Goal: Task Accomplishment & Management: Manage account settings

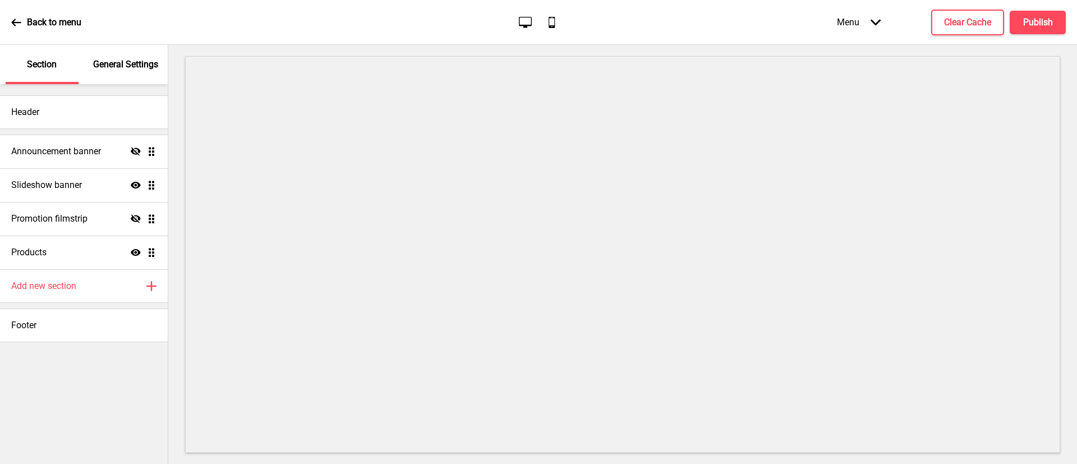
click at [116, 67] on p "General Settings" at bounding box center [125, 64] width 65 height 12
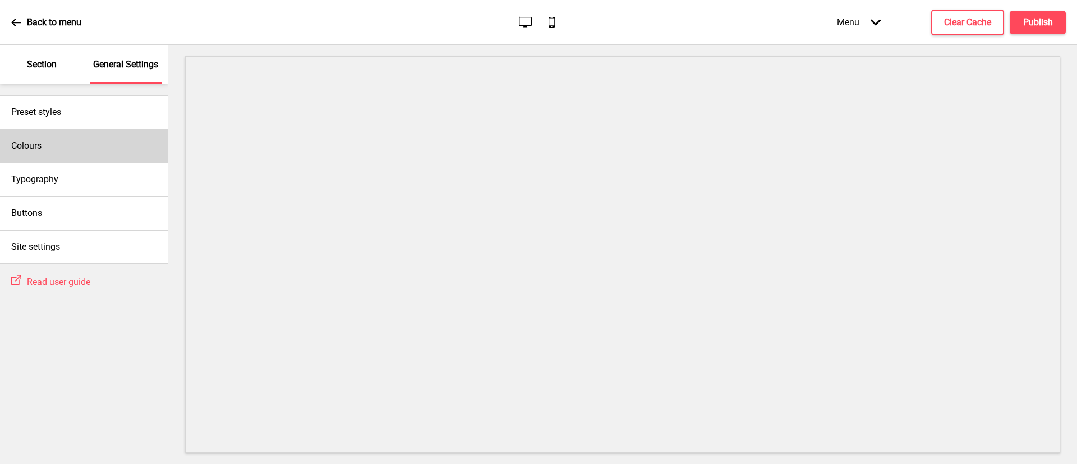
click at [70, 155] on div "Colours" at bounding box center [84, 146] width 168 height 34
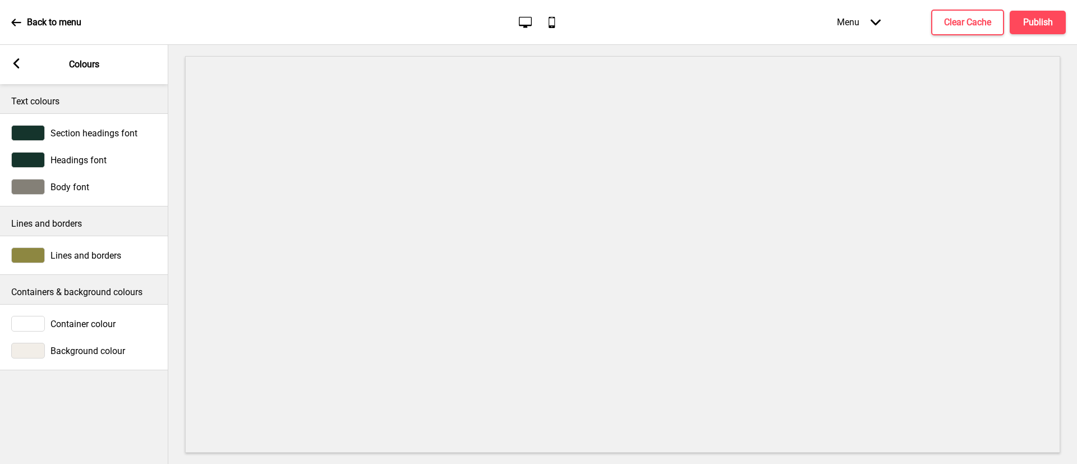
click at [19, 64] on rect at bounding box center [16, 63] width 10 height 10
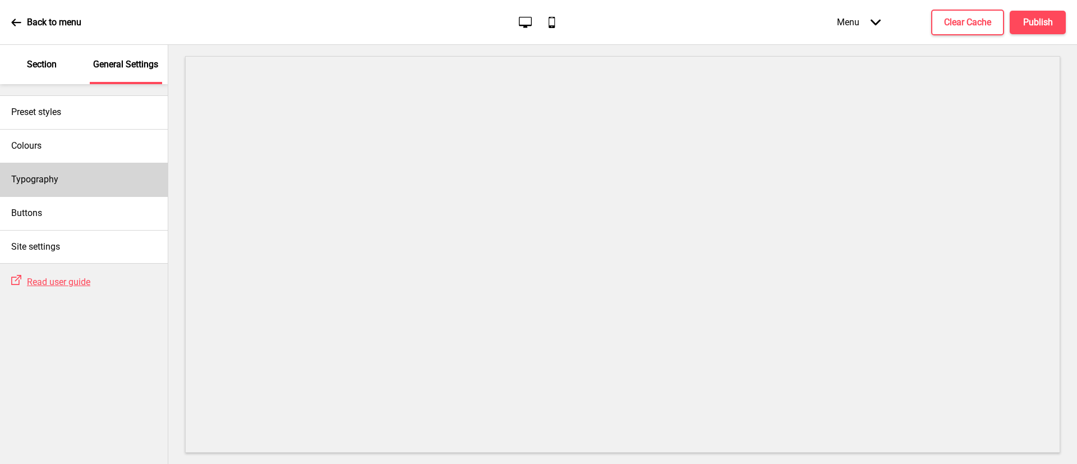
click at [59, 183] on div "Typography" at bounding box center [84, 180] width 168 height 34
select select "Lato"
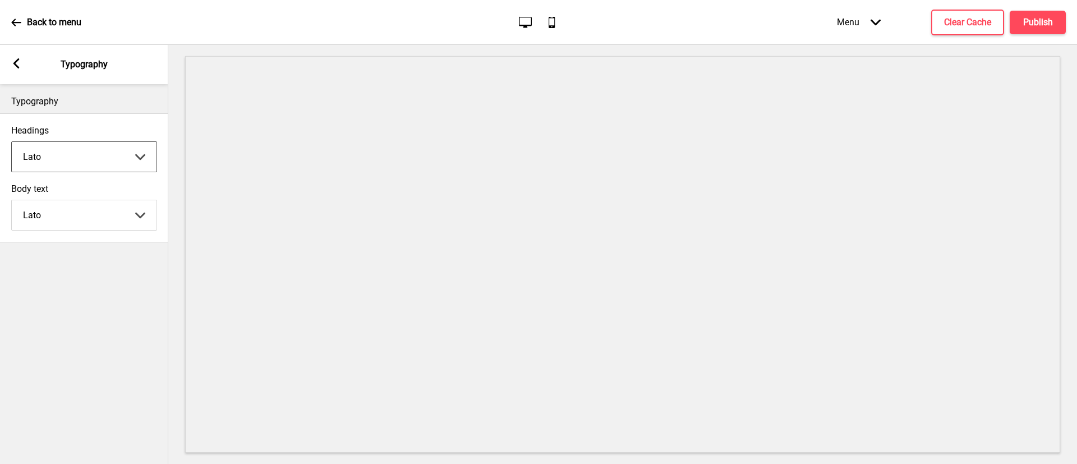
drag, startPoint x: 56, startPoint y: 152, endPoint x: 69, endPoint y: 161, distance: 16.2
click at [56, 152] on select "Abhaya Libre Abril Fatface Adobe Garamond Pro Arimo Arsenal Arvo Berkshire Swas…" at bounding box center [84, 157] width 145 height 30
click at [19, 63] on rect at bounding box center [16, 63] width 10 height 10
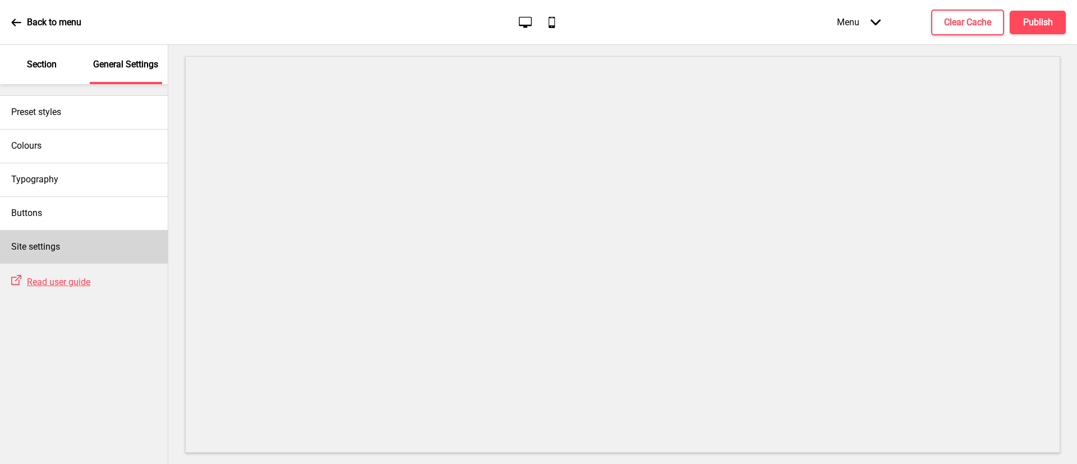
click at [74, 242] on div "Site settings" at bounding box center [84, 247] width 168 height 34
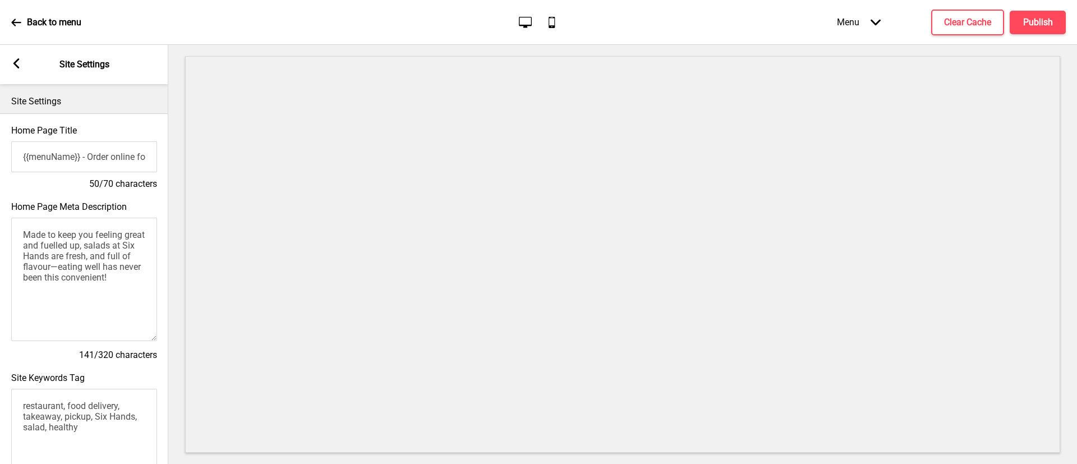
drag, startPoint x: 117, startPoint y: 287, endPoint x: -25, endPoint y: 214, distance: 159.5
click at [0, 214] on html "Back to menu Desktop Mobile Menu Arrow down Product Page Store Information Chec…" at bounding box center [538, 232] width 1077 height 464
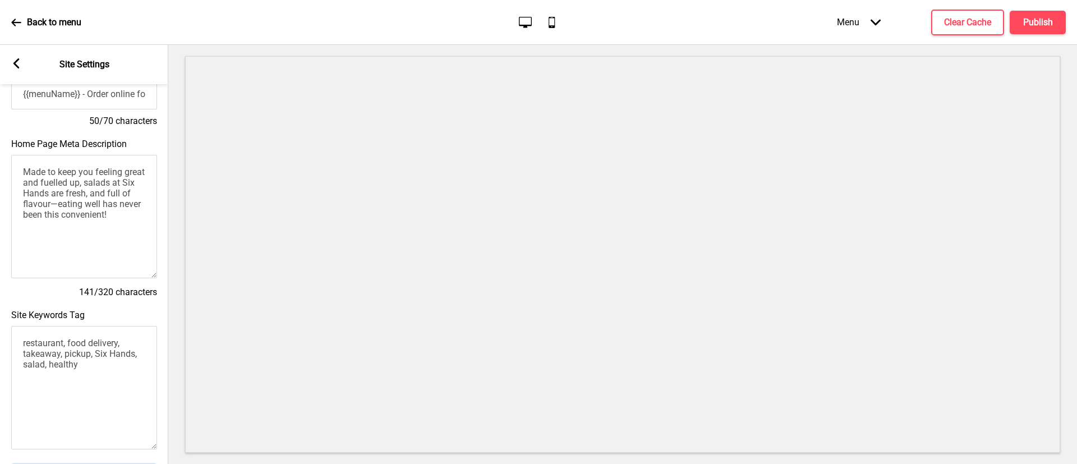
scroll to position [168, 0]
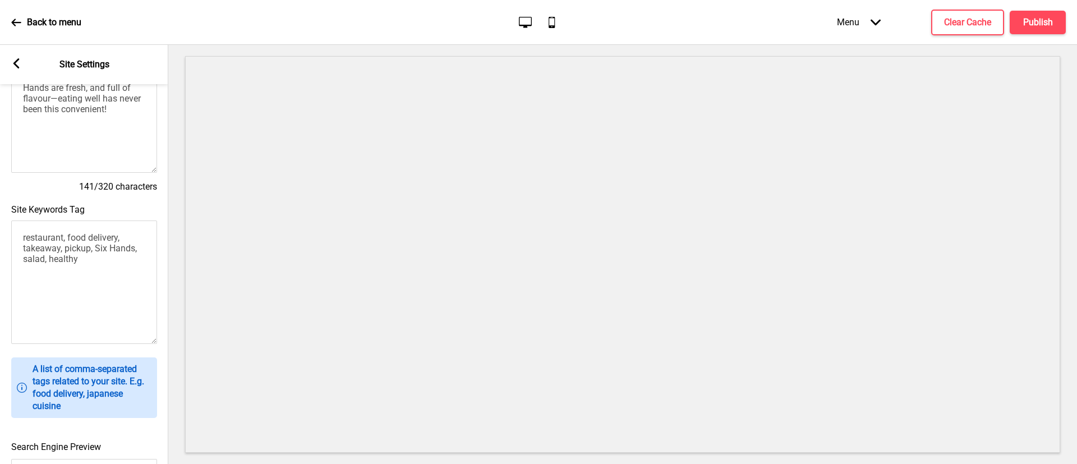
drag, startPoint x: 107, startPoint y: 262, endPoint x: -2, endPoint y: 231, distance: 112.7
click at [0, 231] on html "Back to menu Desktop Mobile Menu Arrow down Product Page Store Information Chec…" at bounding box center [538, 232] width 1077 height 464
click at [122, 296] on textarea "restaurant, food delivery, takeaway, pickup, Six Hands, salad, healthy" at bounding box center [84, 281] width 146 height 123
click at [121, 279] on textarea "restaurant, food delivery, takeaway, pickup, Six Hands, salad, healthy" at bounding box center [84, 281] width 146 height 123
drag, startPoint x: 110, startPoint y: 272, endPoint x: -13, endPoint y: 218, distance: 134.6
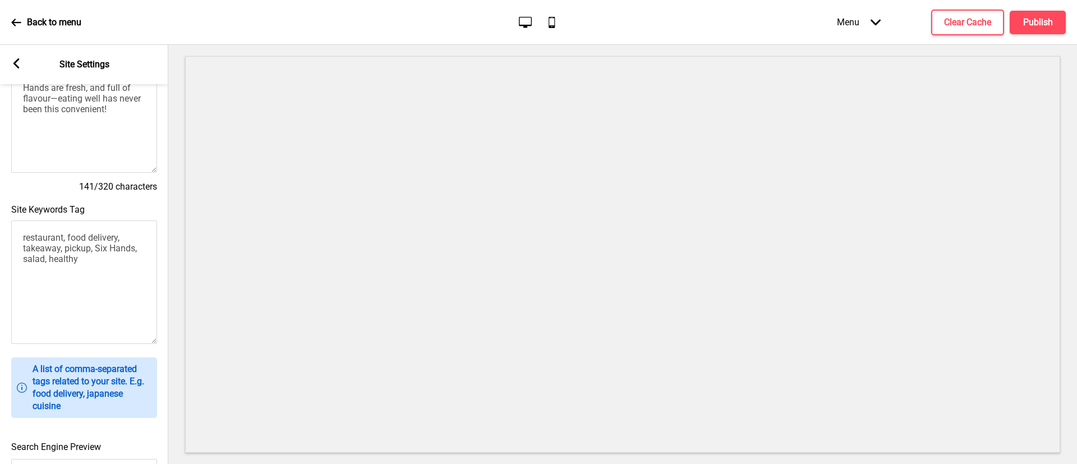
click at [0, 218] on html "Back to menu Desktop Mobile Menu Arrow down Product Page Store Information Chec…" at bounding box center [538, 232] width 1077 height 464
click at [105, 279] on textarea "restaurant, food delivery, takeaway, pickup, Six Hands, salad, healthy" at bounding box center [84, 281] width 146 height 123
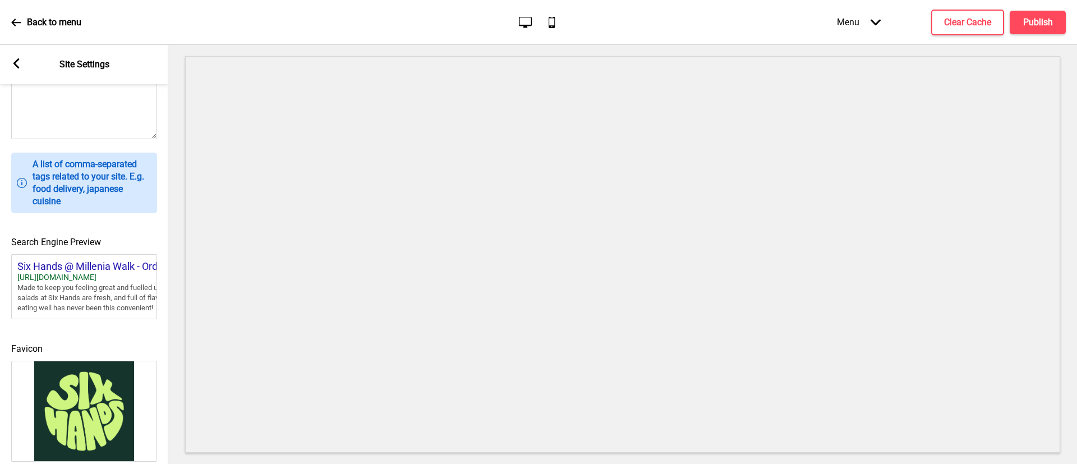
scroll to position [194, 0]
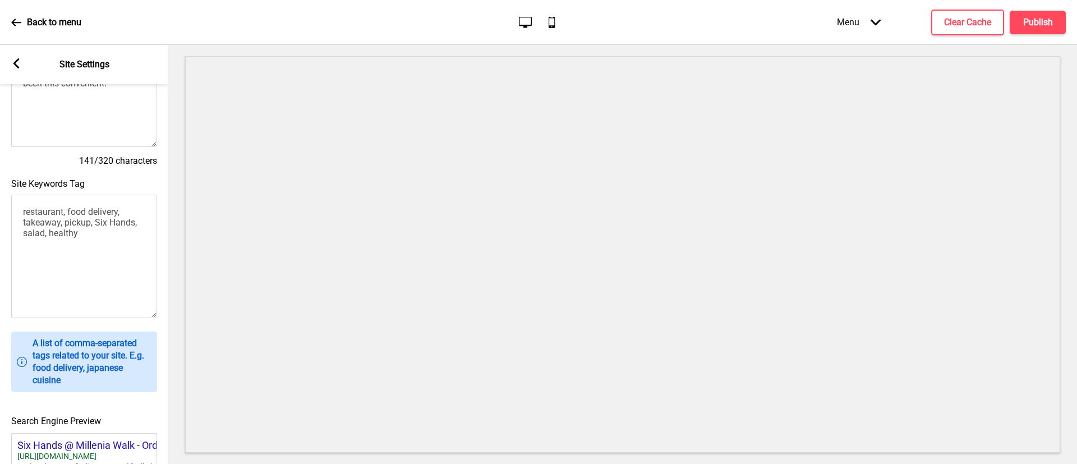
click at [99, 242] on textarea "restaurant, food delivery, takeaway, pickup, Six Hands, salad, healthy" at bounding box center [84, 256] width 146 height 123
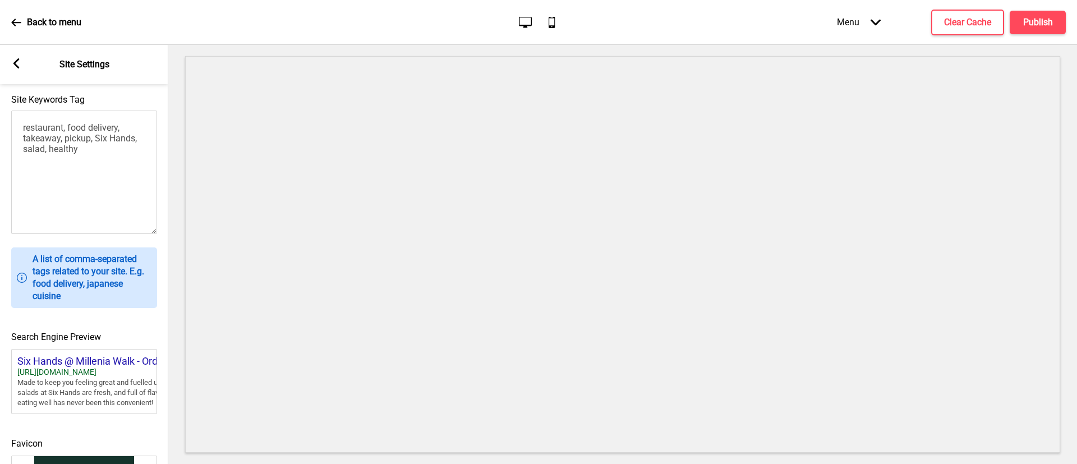
scroll to position [446, 0]
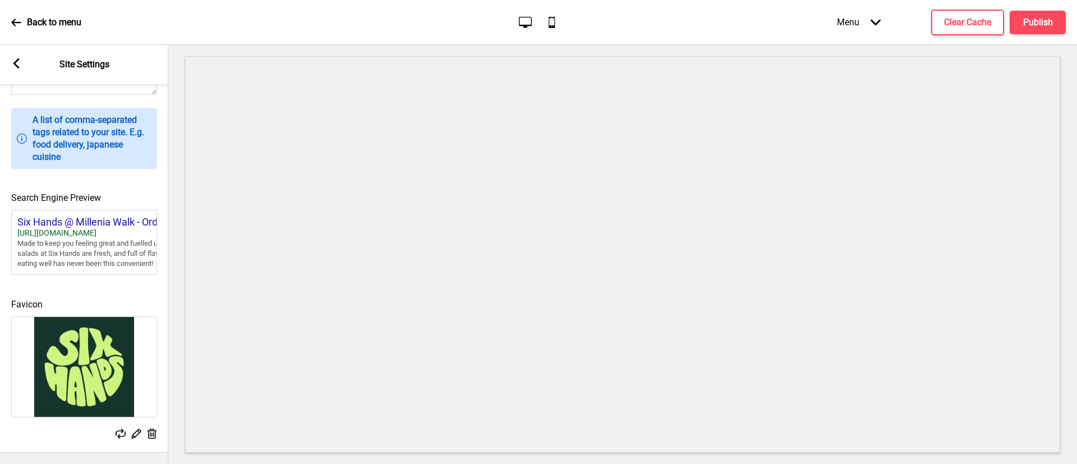
click at [17, 59] on g at bounding box center [16, 63] width 10 height 10
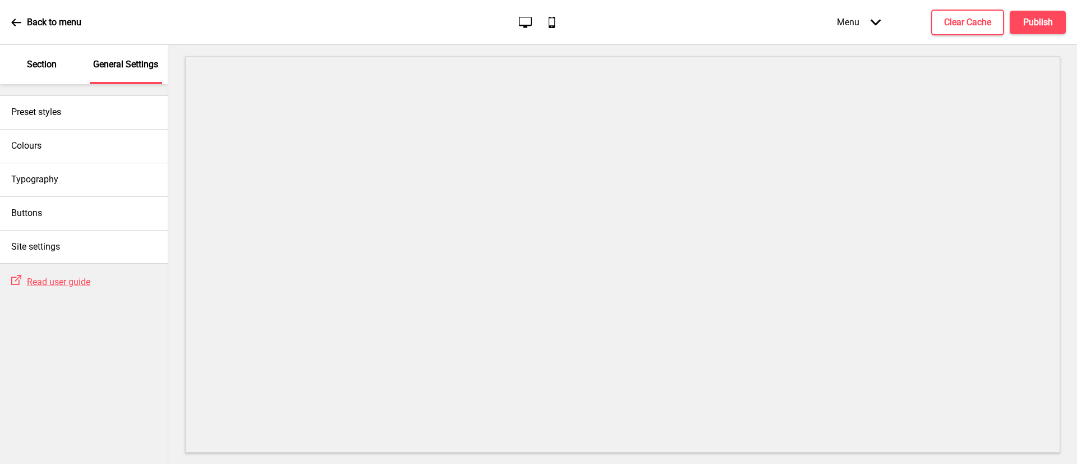
click at [35, 63] on p "Section" at bounding box center [42, 64] width 30 height 12
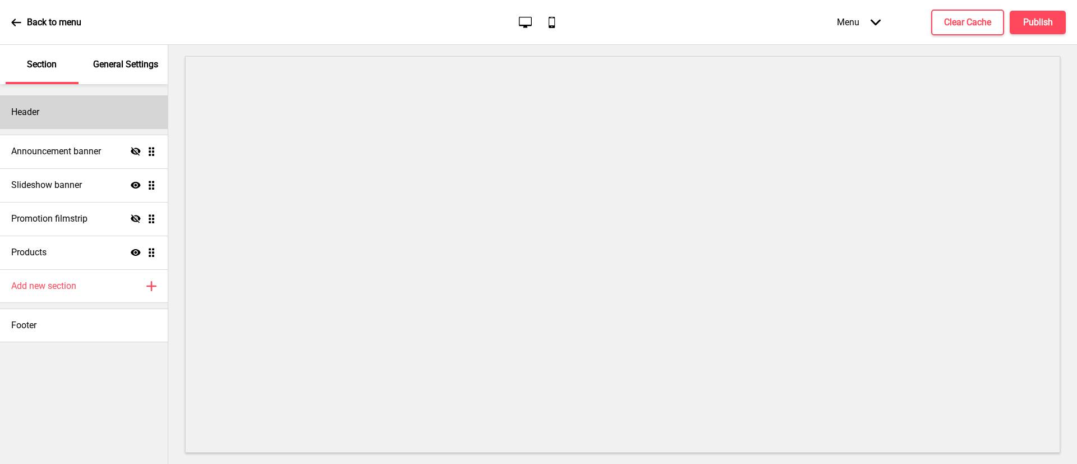
click at [51, 112] on div "Header" at bounding box center [84, 112] width 168 height 34
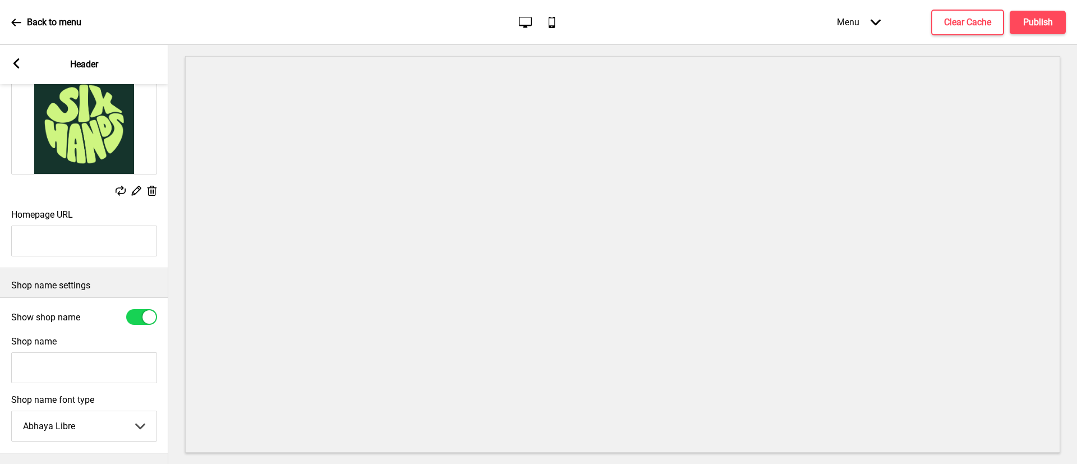
scroll to position [190, 0]
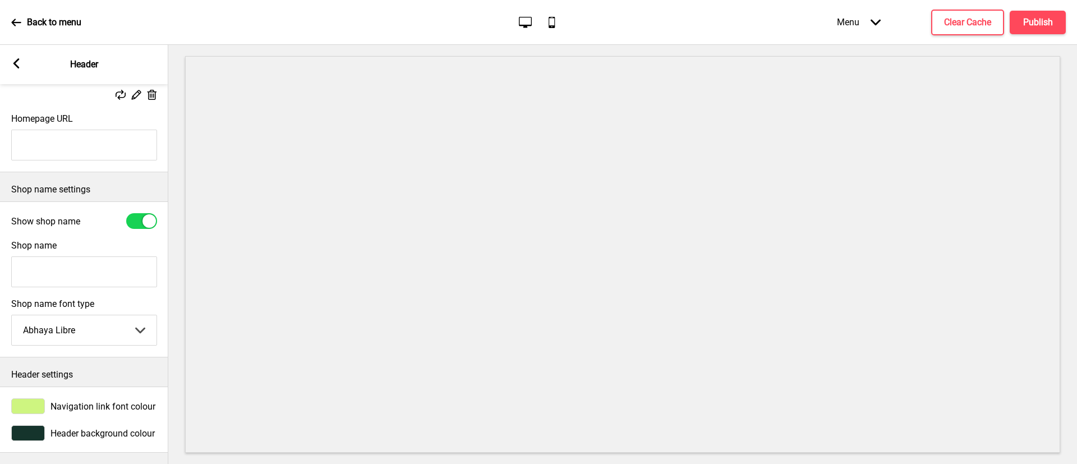
click at [146, 214] on div at bounding box center [148, 220] width 13 height 13
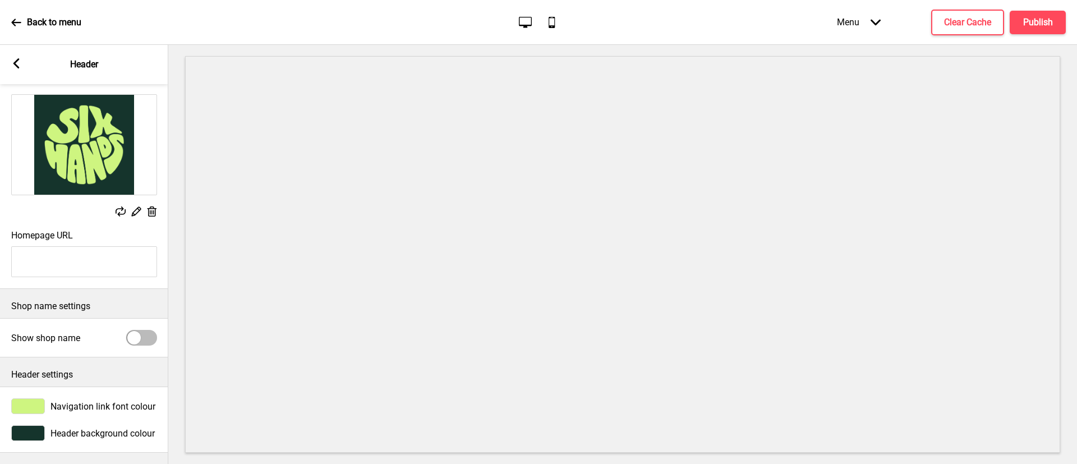
drag, startPoint x: 146, startPoint y: 209, endPoint x: 142, endPoint y: 231, distance: 22.8
click at [146, 224] on div "Homepage URL" at bounding box center [84, 253] width 168 height 58
click at [140, 330] on div at bounding box center [141, 338] width 31 height 16
checkbox input "true"
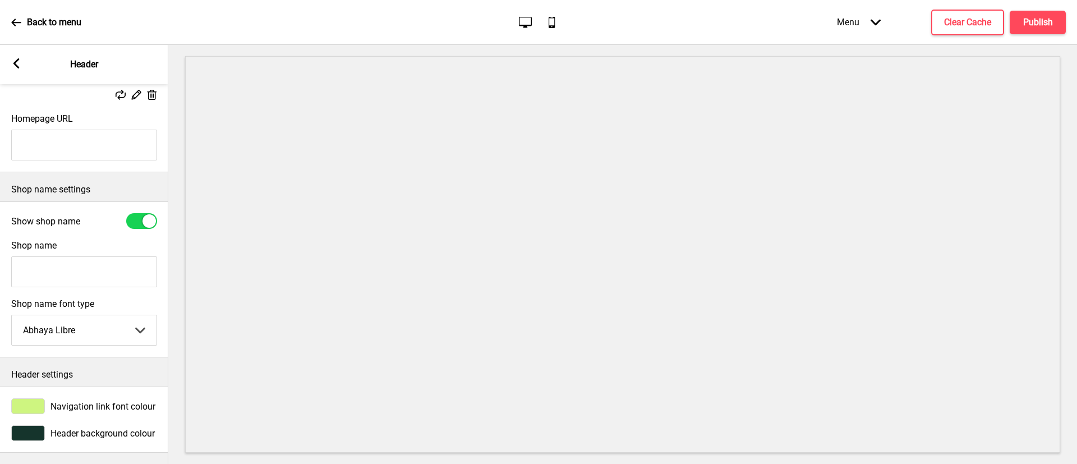
click at [19, 63] on rect at bounding box center [16, 63] width 10 height 10
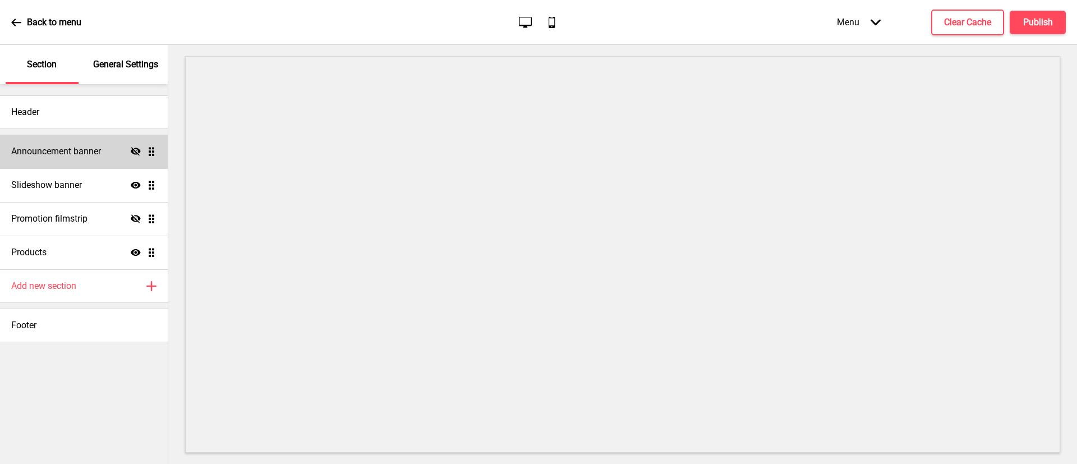
click at [138, 154] on icon "Hide" at bounding box center [136, 151] width 10 height 10
drag, startPoint x: 136, startPoint y: 151, endPoint x: 119, endPoint y: 155, distance: 17.4
click at [134, 151] on icon "Show" at bounding box center [136, 151] width 10 height 10
click at [98, 150] on h4 "Announcement banner" at bounding box center [56, 151] width 90 height 12
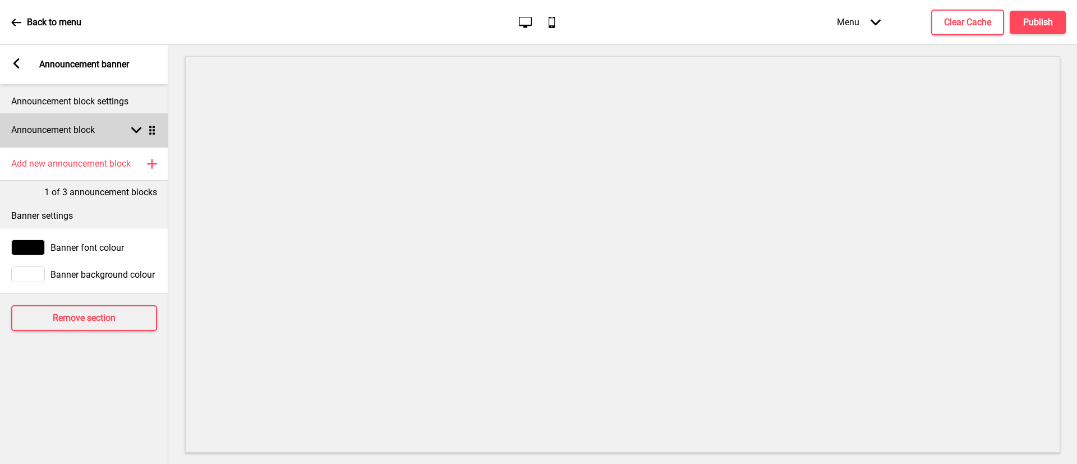
drag, startPoint x: 92, startPoint y: 123, endPoint x: 93, endPoint y: 136, distance: 12.4
click at [93, 124] on h4 "Announcement block" at bounding box center [53, 130] width 84 height 12
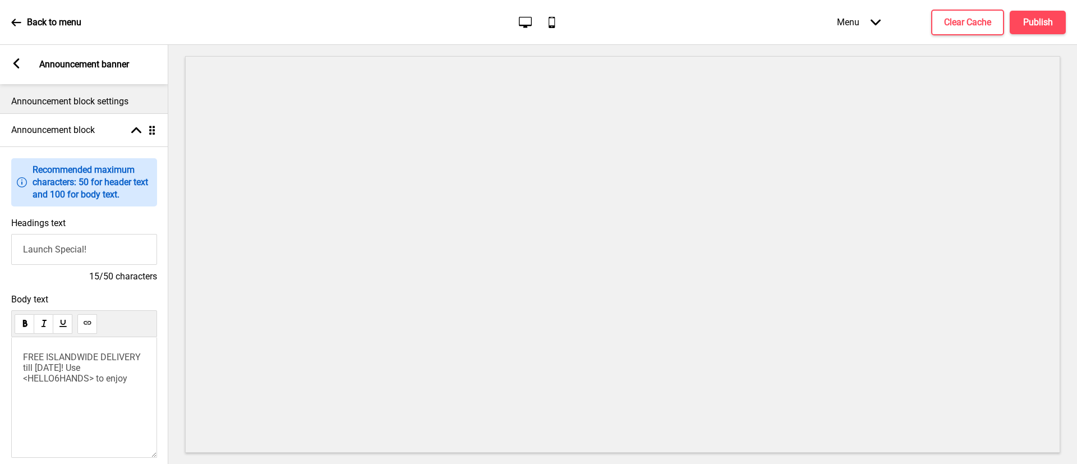
click at [18, 64] on rect at bounding box center [16, 63] width 10 height 10
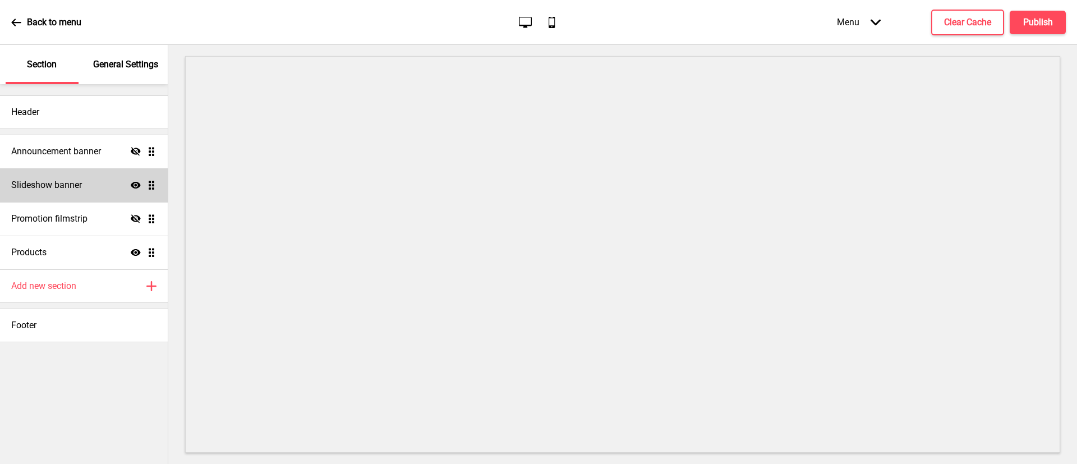
click at [68, 188] on h4 "Slideshow banner" at bounding box center [46, 185] width 71 height 12
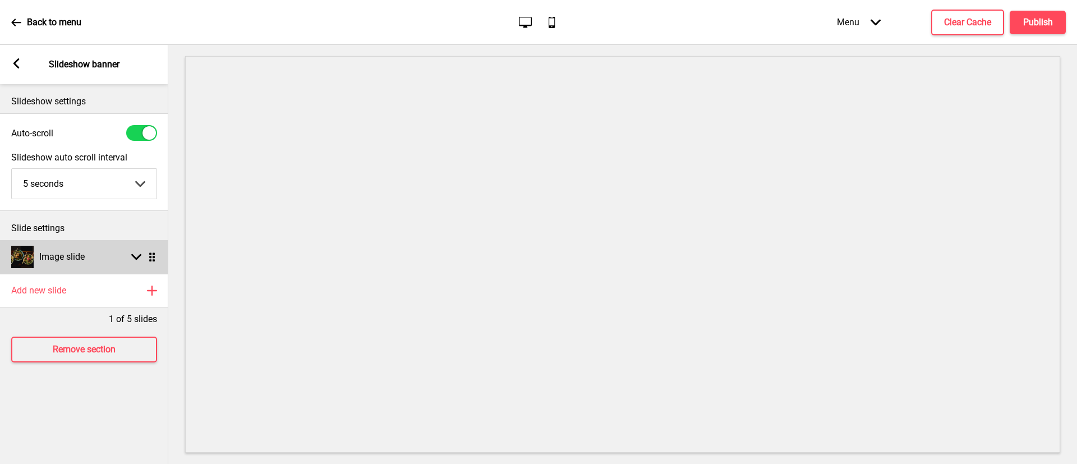
click at [131, 257] on rect at bounding box center [136, 257] width 10 height 10
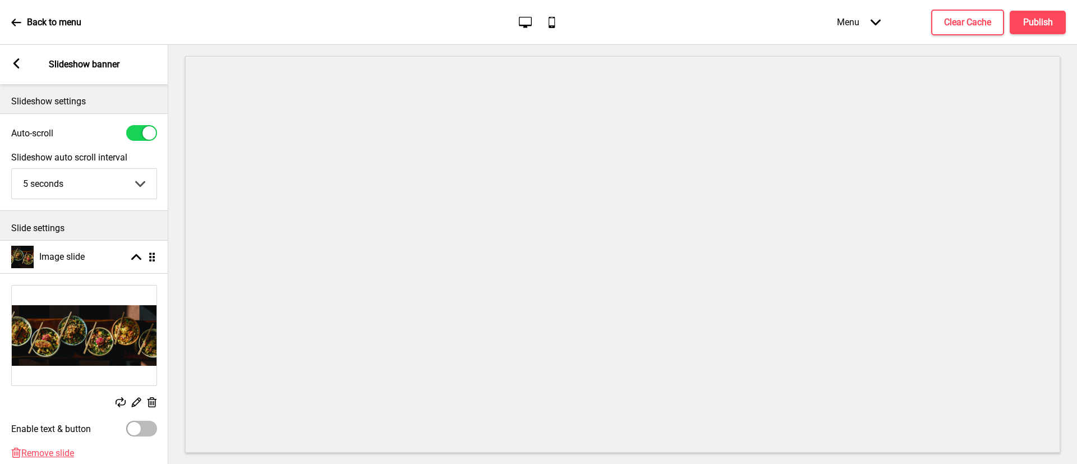
click at [16, 63] on g at bounding box center [16, 63] width 10 height 10
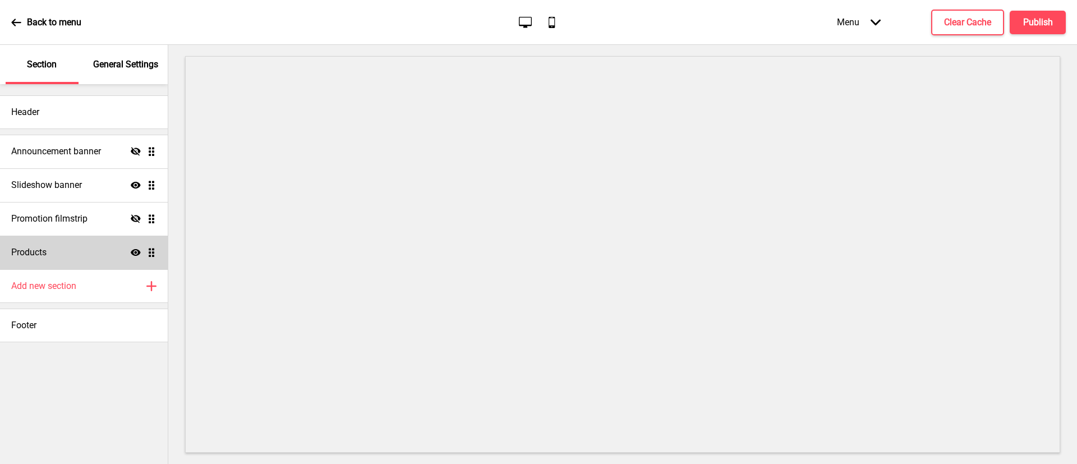
click at [70, 250] on div "Products Show Drag" at bounding box center [84, 253] width 168 height 34
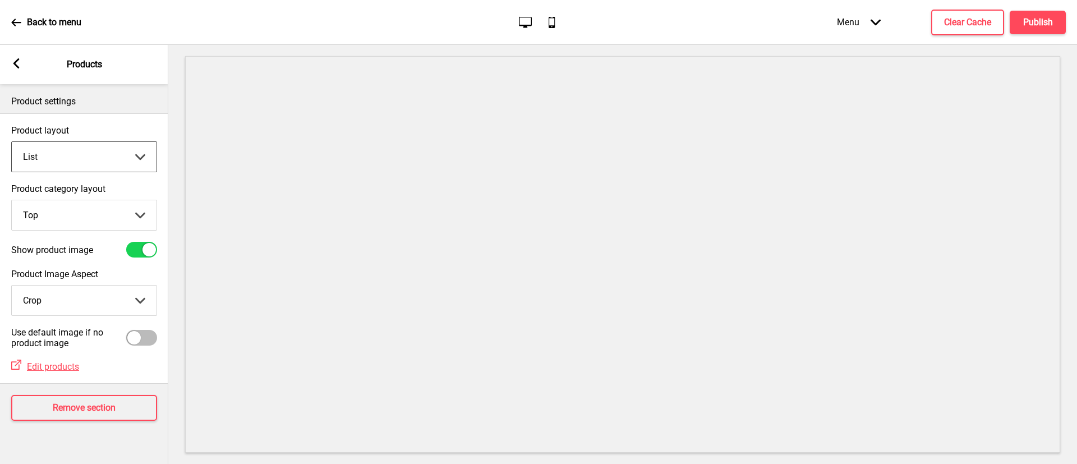
click at [84, 158] on select "Grid List" at bounding box center [84, 157] width 145 height 30
click at [12, 142] on select "Grid List" at bounding box center [84, 157] width 145 height 30
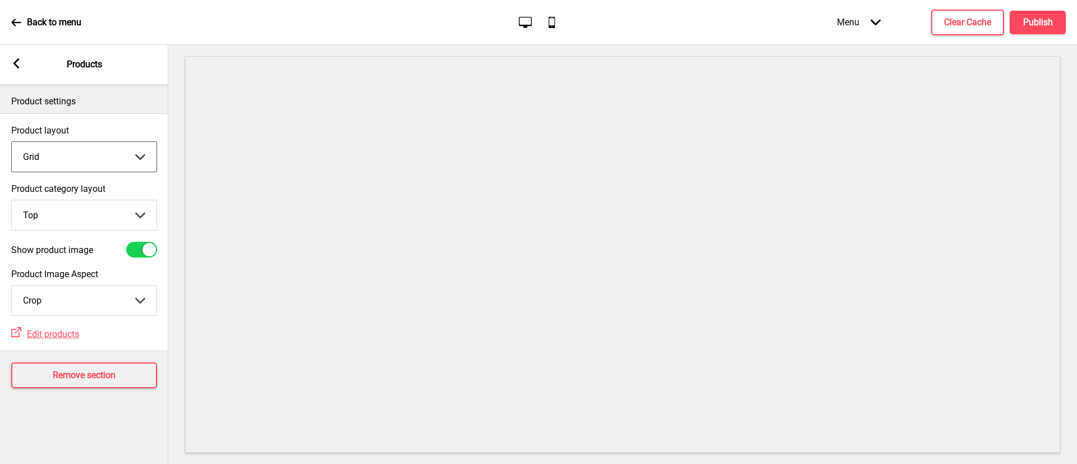
click at [106, 161] on select "Grid List" at bounding box center [84, 157] width 145 height 30
click at [12, 142] on select "Grid List" at bounding box center [84, 157] width 145 height 30
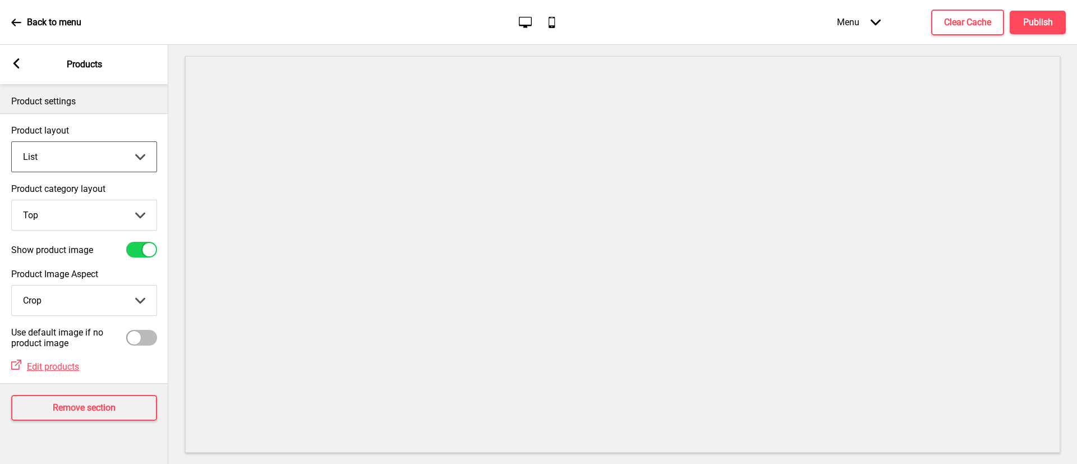
click at [96, 158] on select "Grid List" at bounding box center [84, 157] width 145 height 30
click at [12, 142] on select "Grid List" at bounding box center [84, 157] width 145 height 30
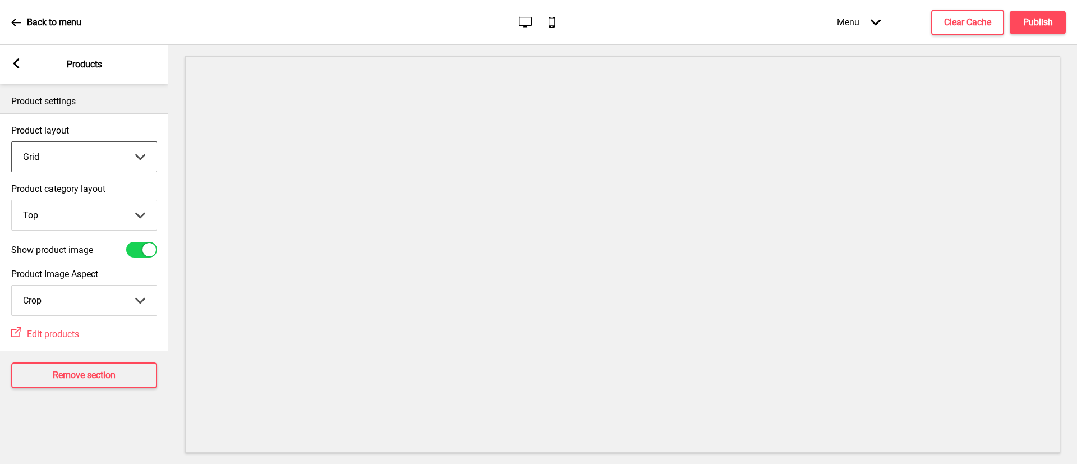
click at [101, 155] on select "Grid List" at bounding box center [84, 157] width 145 height 30
select select "list"
click at [12, 142] on select "Grid List" at bounding box center [84, 157] width 145 height 30
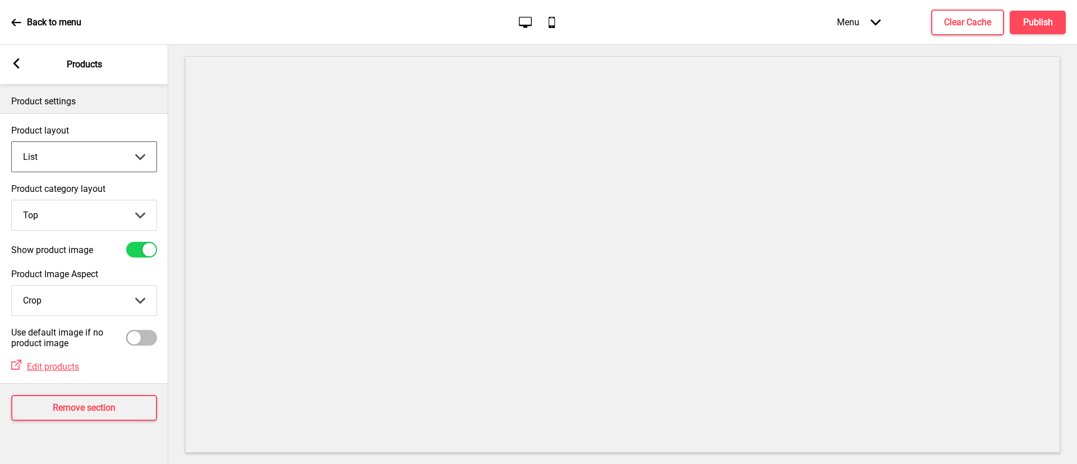
click at [85, 217] on select "Top Side" at bounding box center [84, 215] width 145 height 30
click at [12, 200] on select "Top Side" at bounding box center [84, 215] width 145 height 30
drag, startPoint x: 85, startPoint y: 214, endPoint x: 81, endPoint y: 227, distance: 14.0
click at [85, 214] on select "Top Side" at bounding box center [84, 215] width 145 height 30
select select "top"
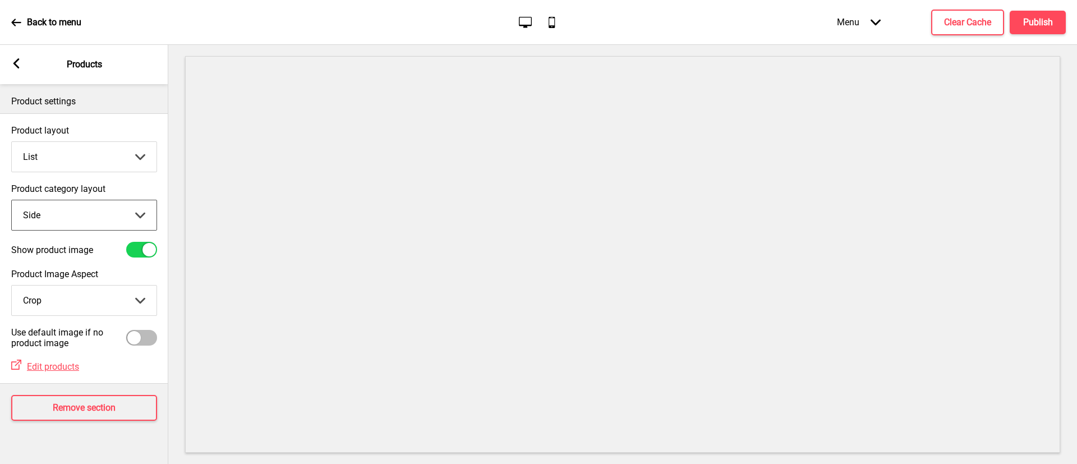
click at [12, 200] on select "Top Side" at bounding box center [84, 215] width 145 height 30
click at [71, 301] on select "Crop Natural" at bounding box center [84, 300] width 145 height 30
drag, startPoint x: 101, startPoint y: 307, endPoint x: 99, endPoint y: 313, distance: 6.6
click at [99, 311] on select "Crop Natural" at bounding box center [84, 300] width 145 height 30
click at [12, 285] on select "Crop Natural" at bounding box center [84, 300] width 145 height 30
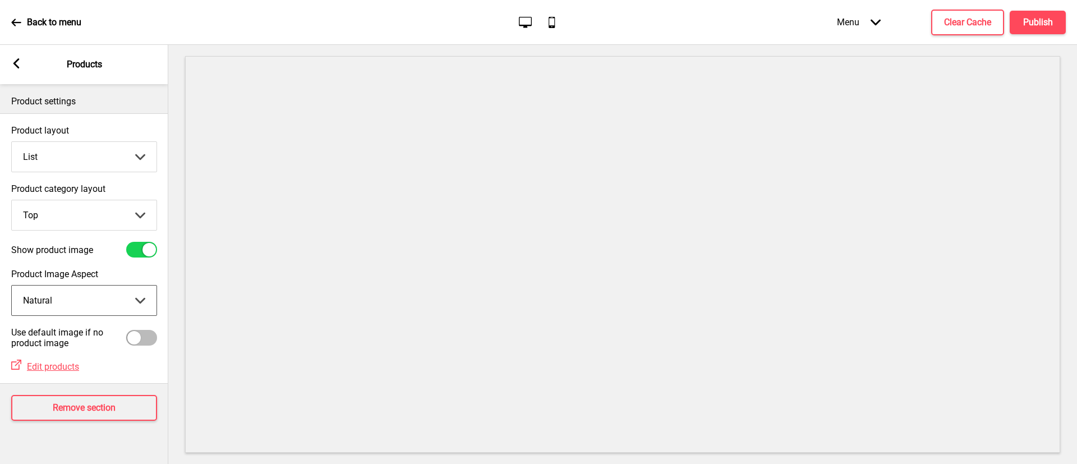
click at [85, 304] on select "Crop Natural" at bounding box center [84, 300] width 145 height 30
click at [12, 285] on select "Crop Natural" at bounding box center [84, 300] width 145 height 30
click at [80, 302] on select "Crop Natural" at bounding box center [84, 300] width 145 height 30
select select "cover"
click at [12, 285] on select "Crop Natural" at bounding box center [84, 300] width 145 height 30
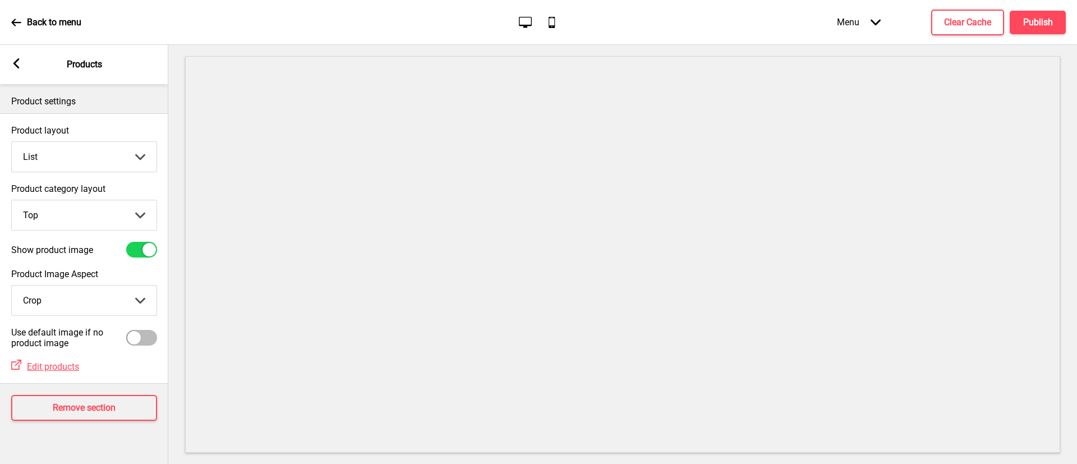
click at [12, 59] on rect at bounding box center [16, 63] width 10 height 10
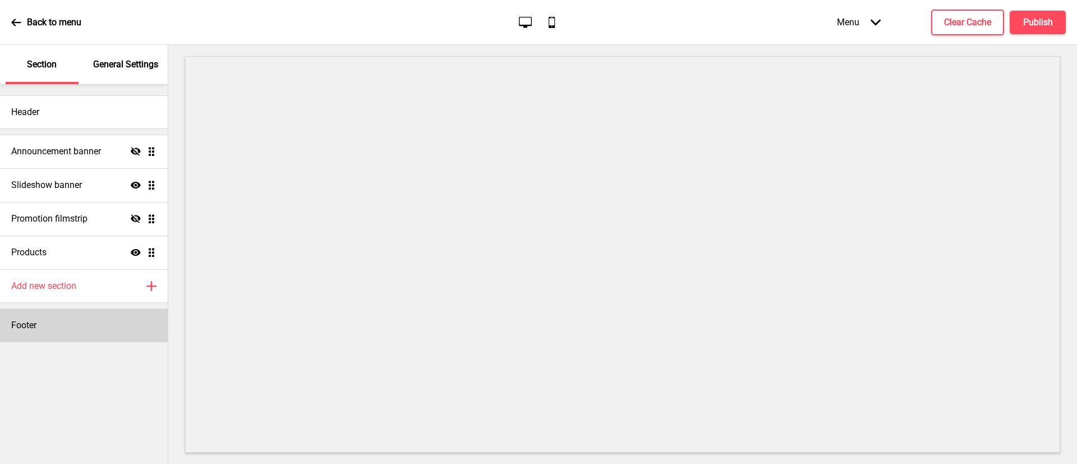
click at [74, 324] on div "Footer" at bounding box center [84, 325] width 168 height 34
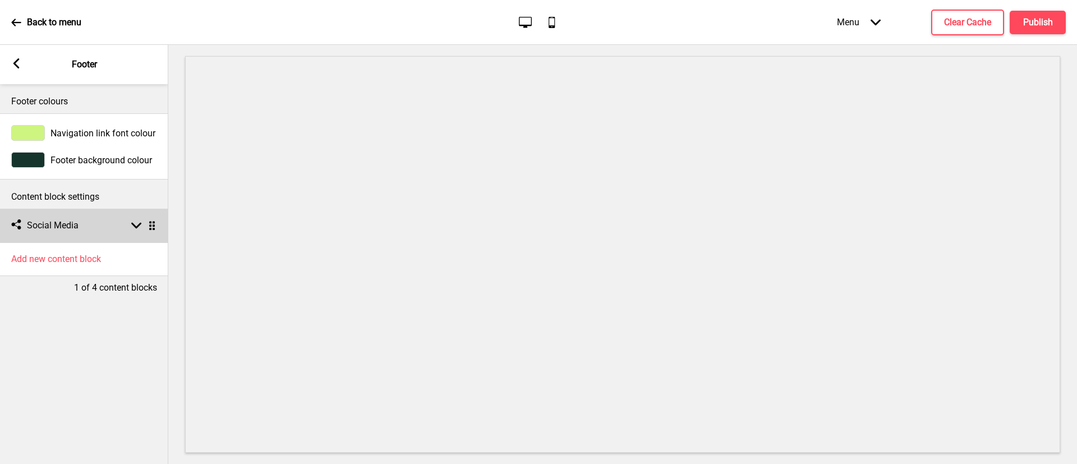
click at [136, 218] on div "Social media Social Media Arrow down Drag" at bounding box center [84, 226] width 168 height 34
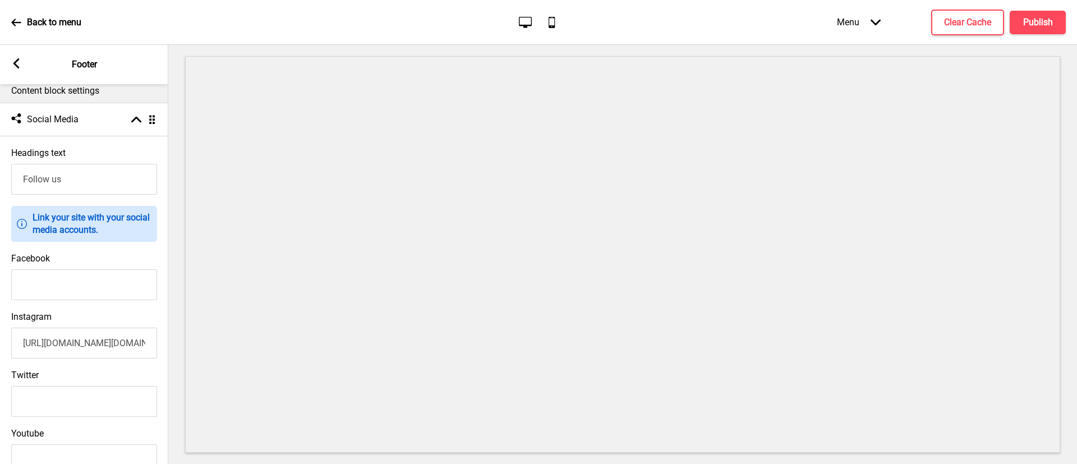
scroll to position [232, 0]
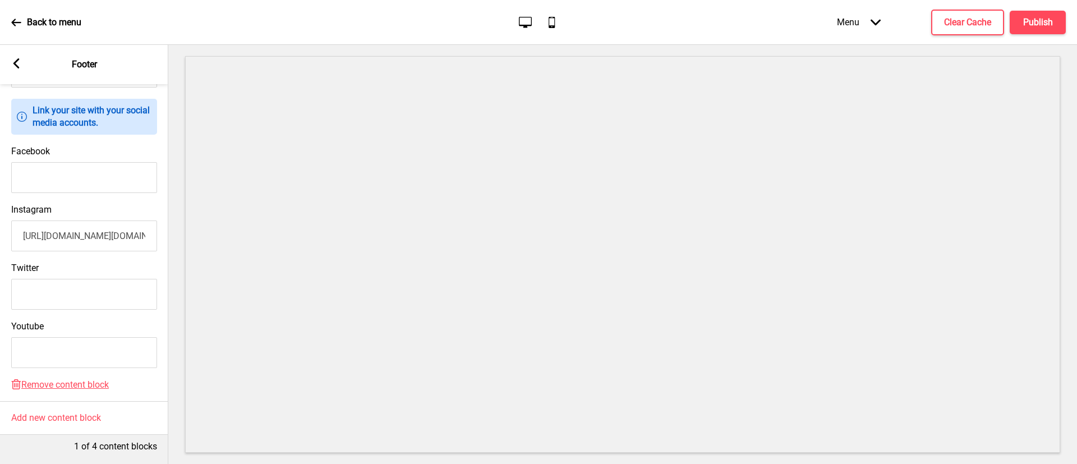
click at [18, 57] on div "Arrow left Footer" at bounding box center [84, 64] width 168 height 39
click at [17, 58] on icon "Arrow left" at bounding box center [16, 63] width 10 height 10
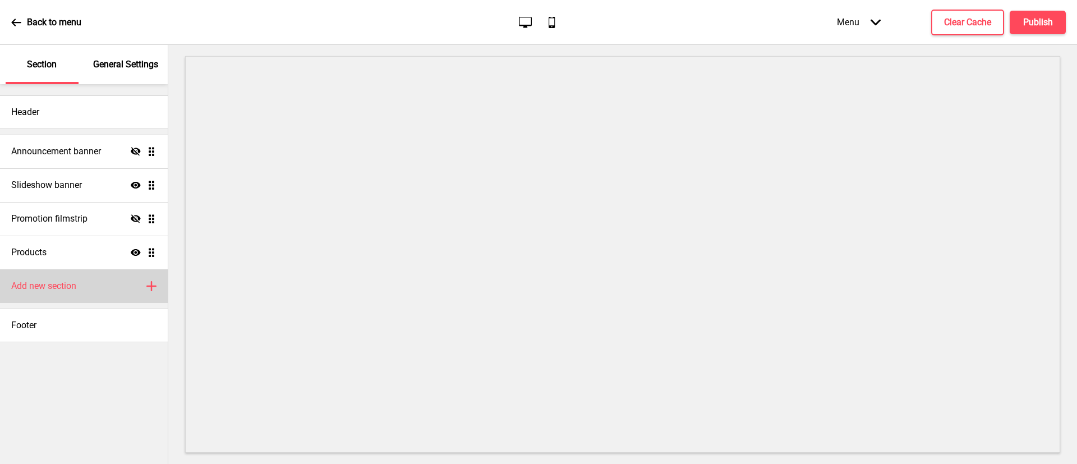
click at [128, 291] on div "Add new section Plus" at bounding box center [84, 286] width 168 height 34
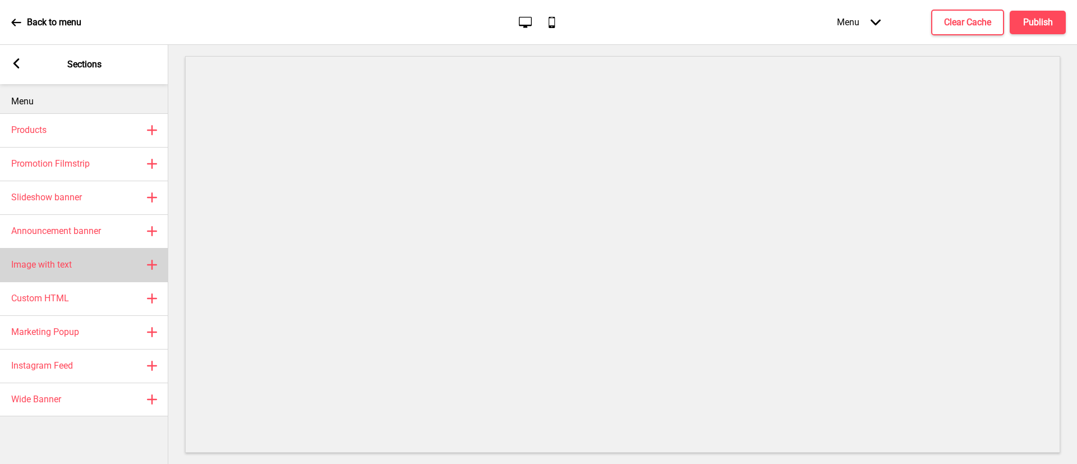
click at [80, 265] on div "Image with text Plus" at bounding box center [84, 265] width 168 height 34
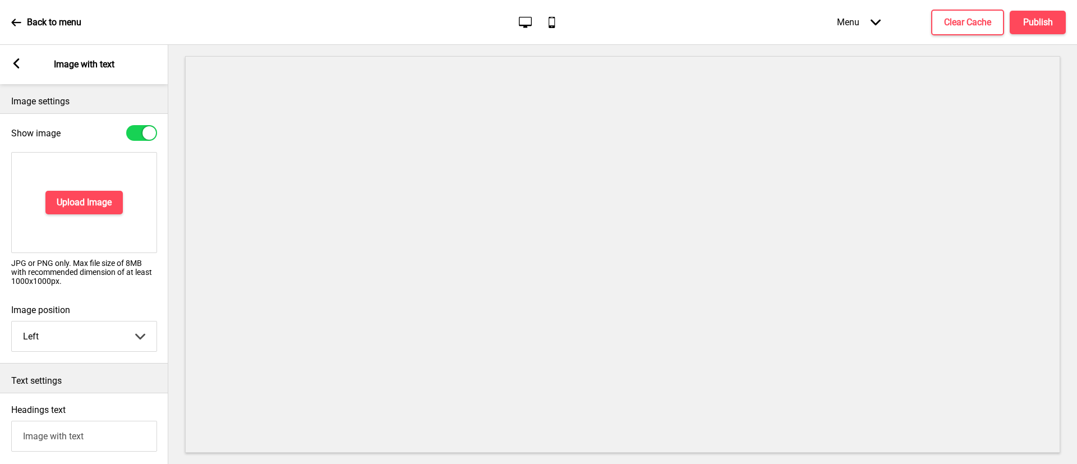
click at [24, 71] on div "Arrow left Image with text" at bounding box center [84, 64] width 168 height 39
click at [16, 66] on icon at bounding box center [16, 63] width 6 height 10
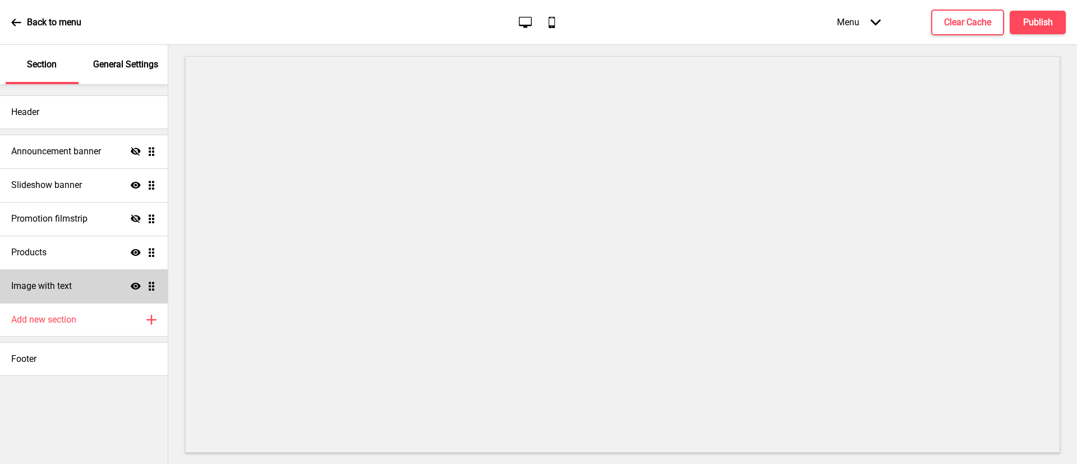
click at [137, 287] on icon "Show" at bounding box center [136, 286] width 10 height 10
click at [98, 320] on div "Add new section Plus" at bounding box center [84, 320] width 168 height 34
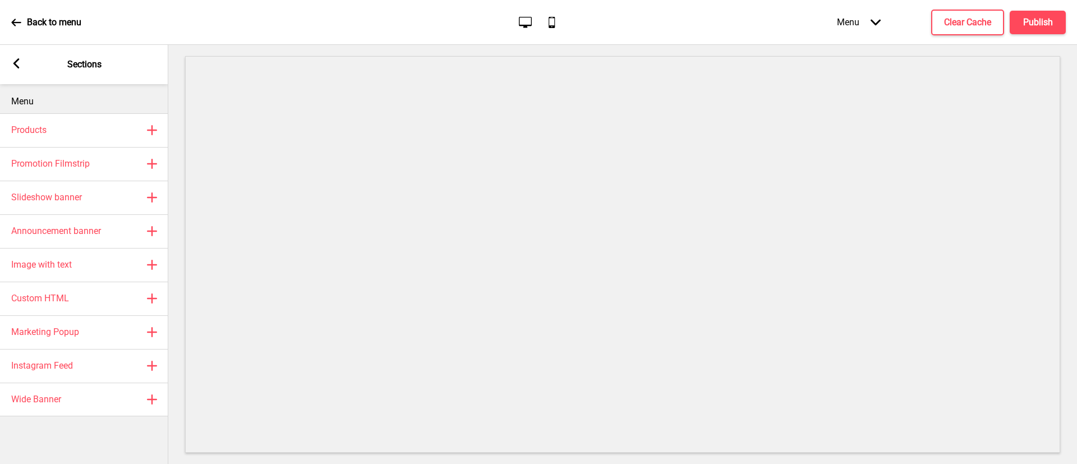
drag, startPoint x: 19, startPoint y: 47, endPoint x: 20, endPoint y: 52, distance: 5.7
click at [20, 52] on div "Arrow left Sections" at bounding box center [84, 64] width 168 height 39
click at [22, 57] on div "Arrow left Sections" at bounding box center [84, 64] width 168 height 39
click at [20, 64] on div "Arrow left Sections" at bounding box center [84, 64] width 168 height 39
click at [20, 64] on rect at bounding box center [16, 63] width 10 height 10
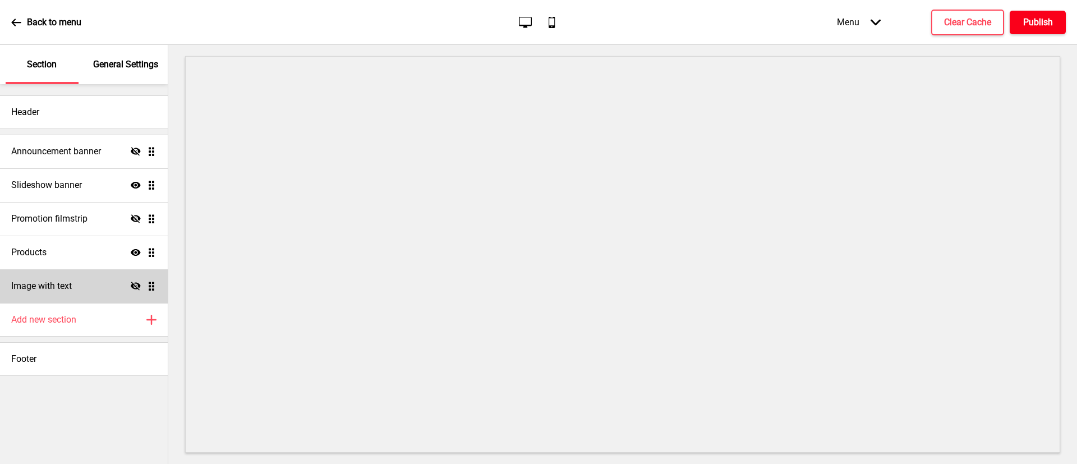
click at [1044, 19] on h4 "Publish" at bounding box center [1038, 22] width 30 height 12
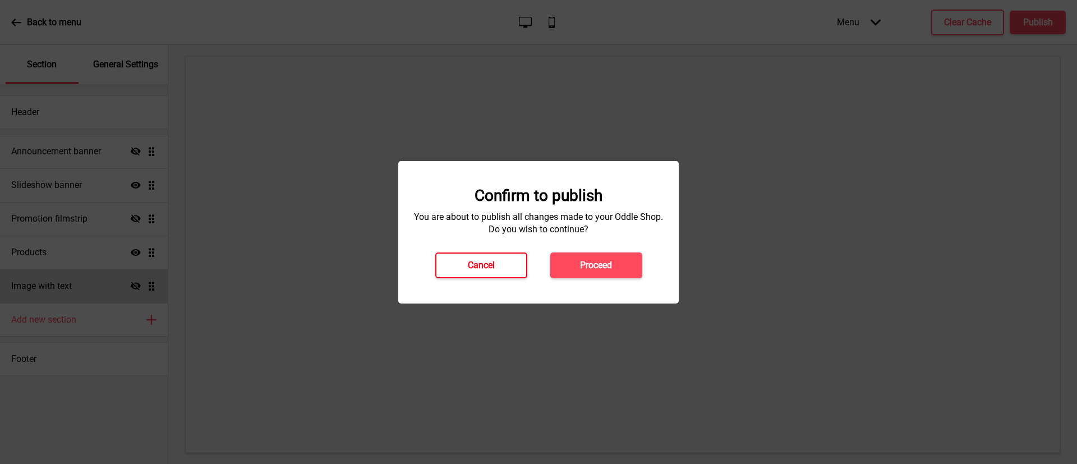
drag, startPoint x: 514, startPoint y: 262, endPoint x: 495, endPoint y: 238, distance: 30.7
click at [512, 261] on button "Cancel" at bounding box center [481, 265] width 92 height 26
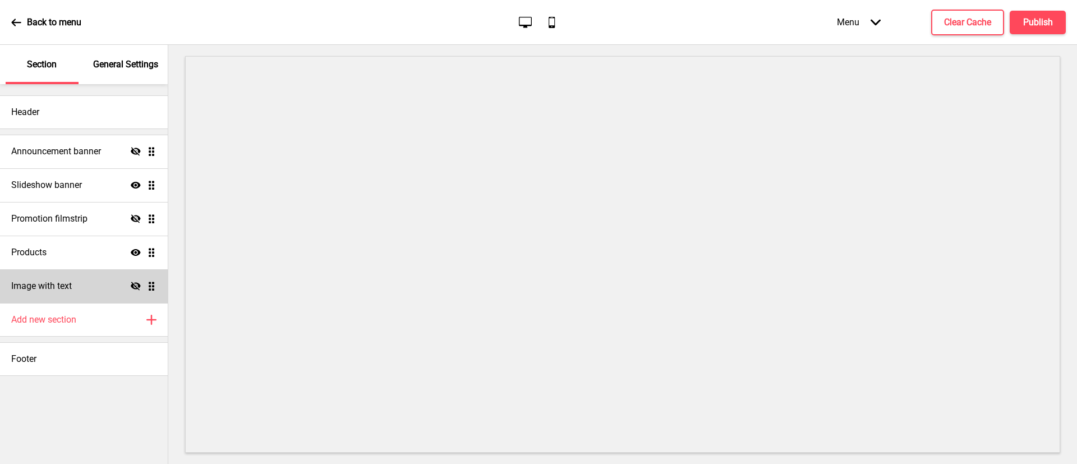
click at [77, 27] on div "Back to menu" at bounding box center [46, 22] width 70 height 30
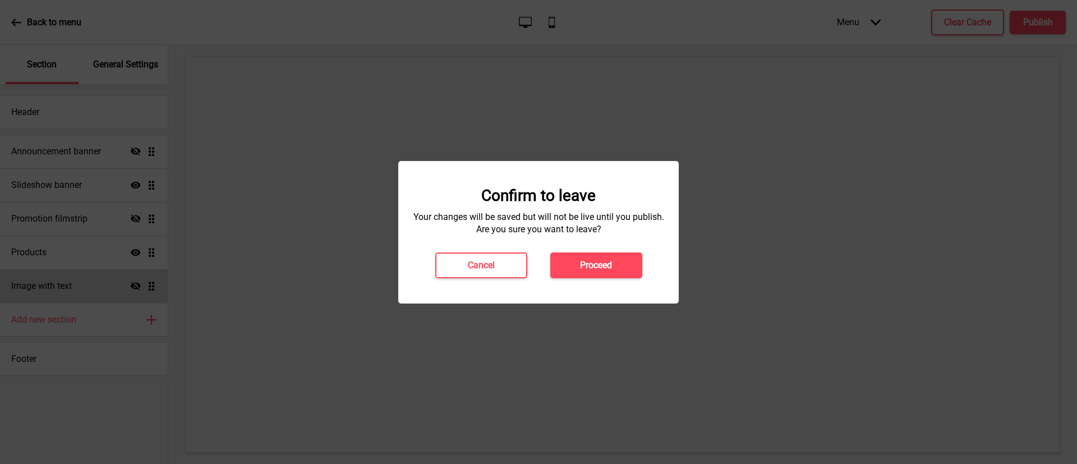
click at [583, 269] on h4 "Proceed" at bounding box center [596, 265] width 32 height 12
